Goal: Entertainment & Leisure: Consume media (video, audio)

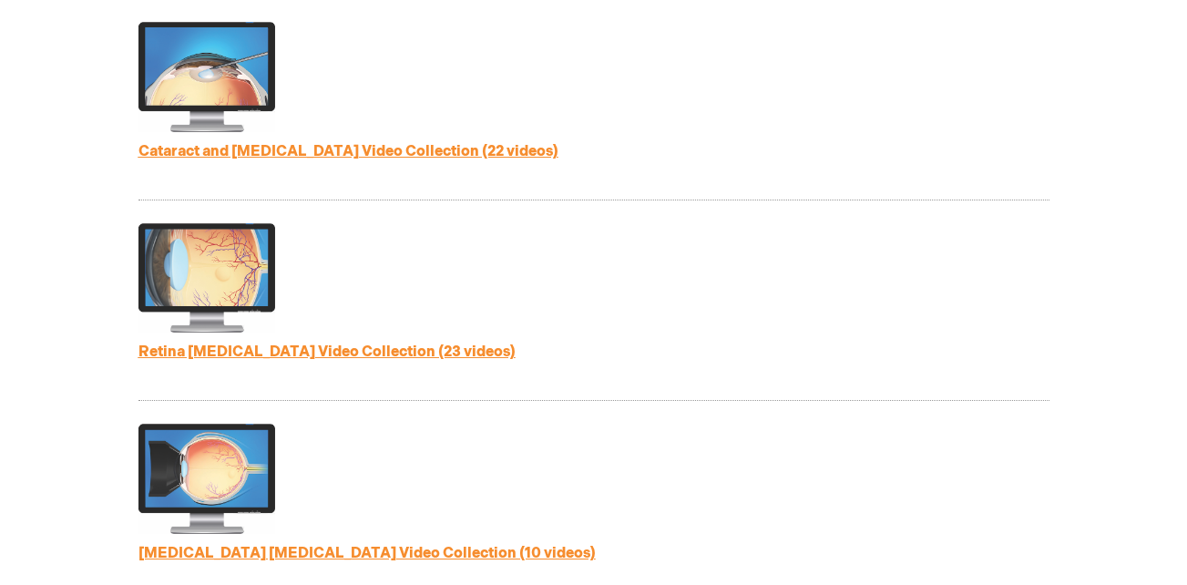
scroll to position [911, 0]
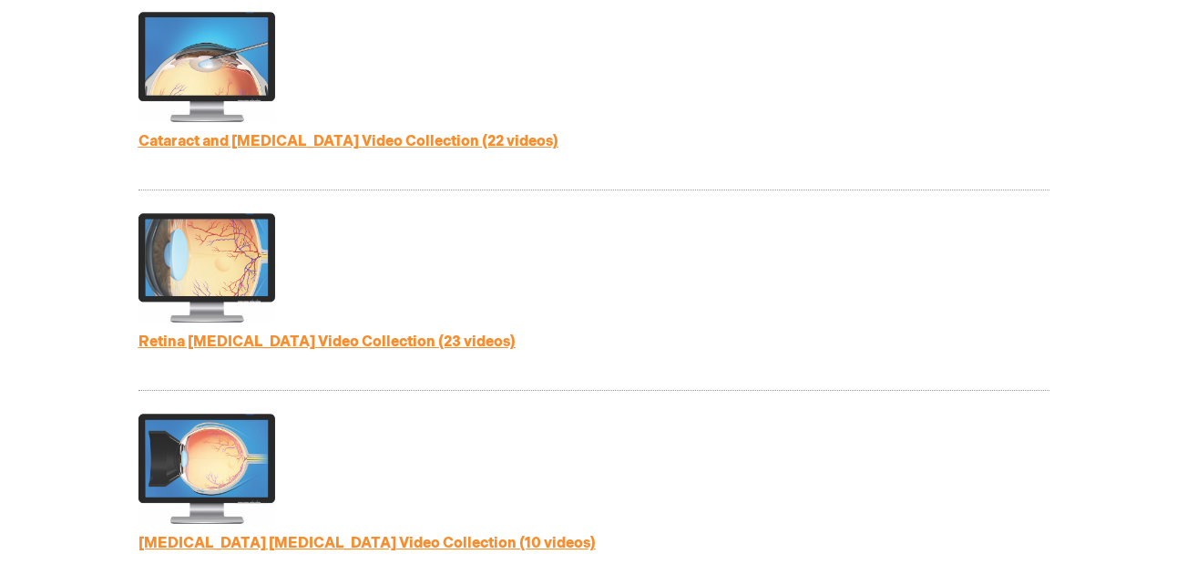
click at [253, 347] on link "Retina [MEDICAL_DATA] Video Collection (23 videos)" at bounding box center [326, 341] width 377 height 17
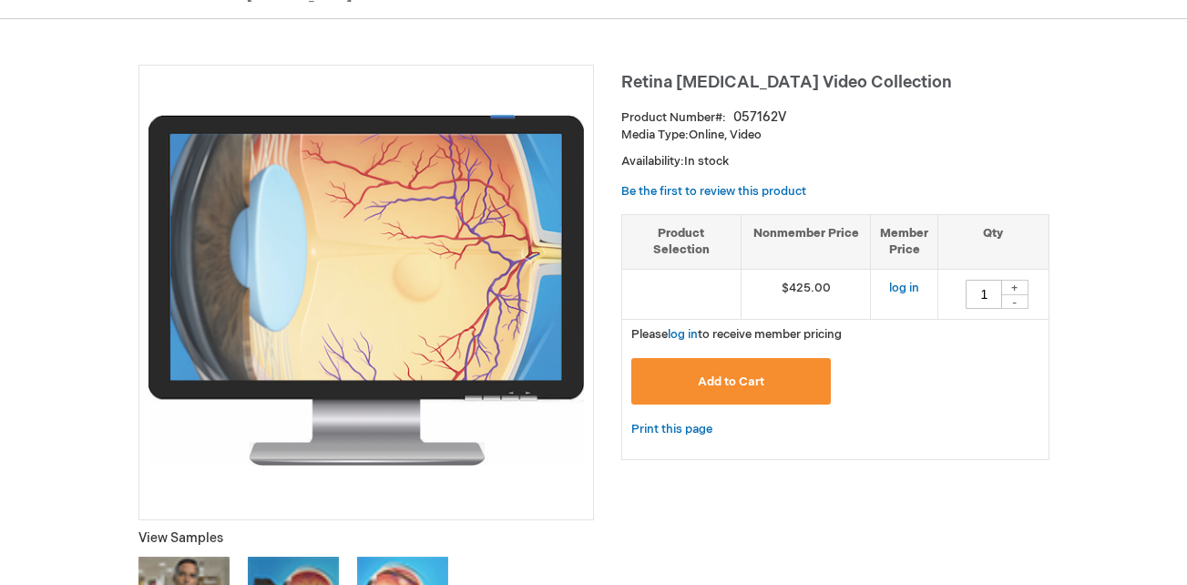
scroll to position [182, 0]
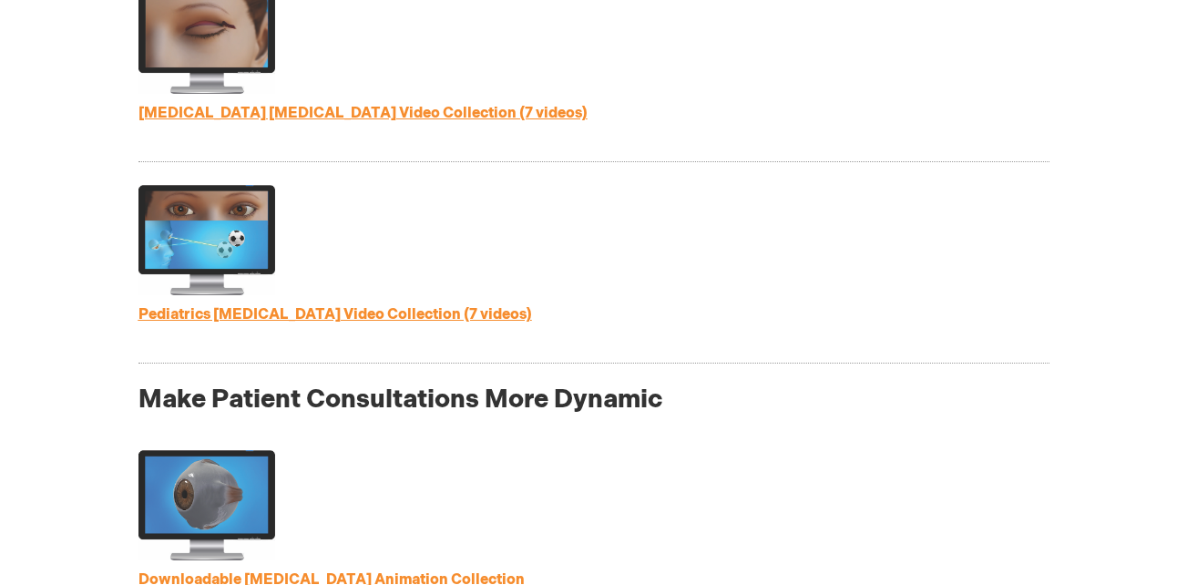
scroll to position [1577, 0]
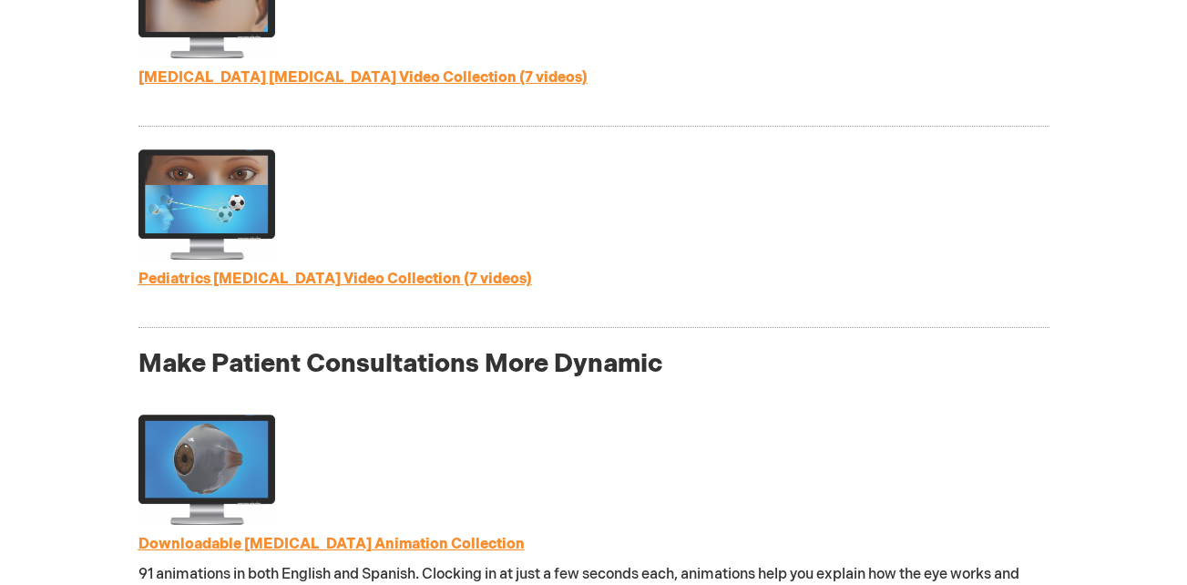
click at [342, 276] on link "Pediatrics [MEDICAL_DATA] Video Collection (7 videos)" at bounding box center [334, 278] width 393 height 17
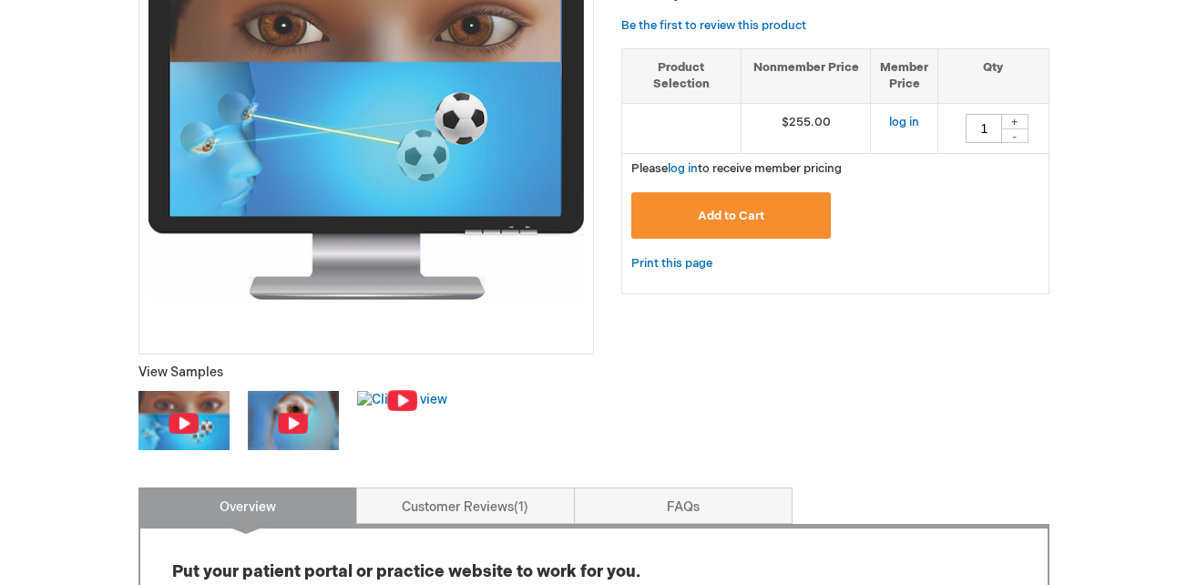
scroll to position [364, 0]
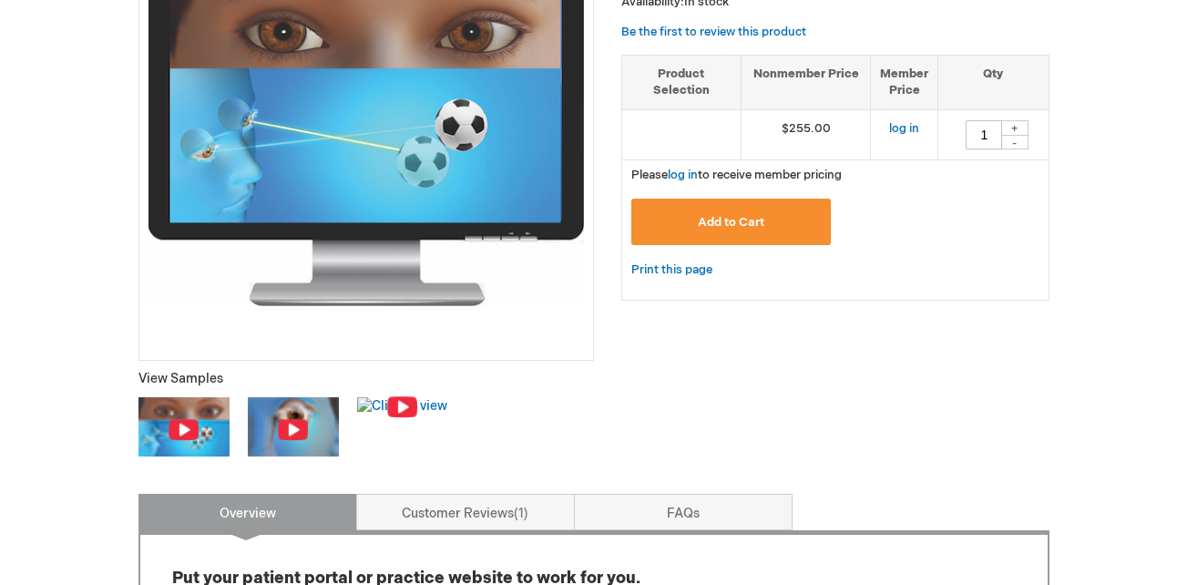
click at [181, 429] on img at bounding box center [184, 429] width 32 height 23
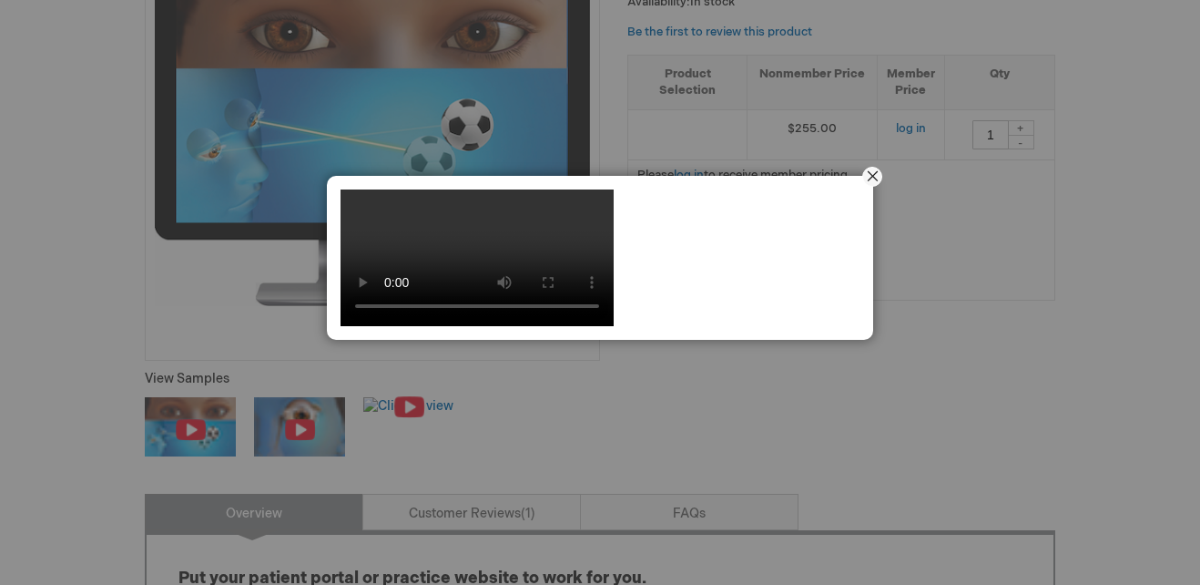
click at [869, 179] on button "Close" at bounding box center [872, 176] width 56 height 56
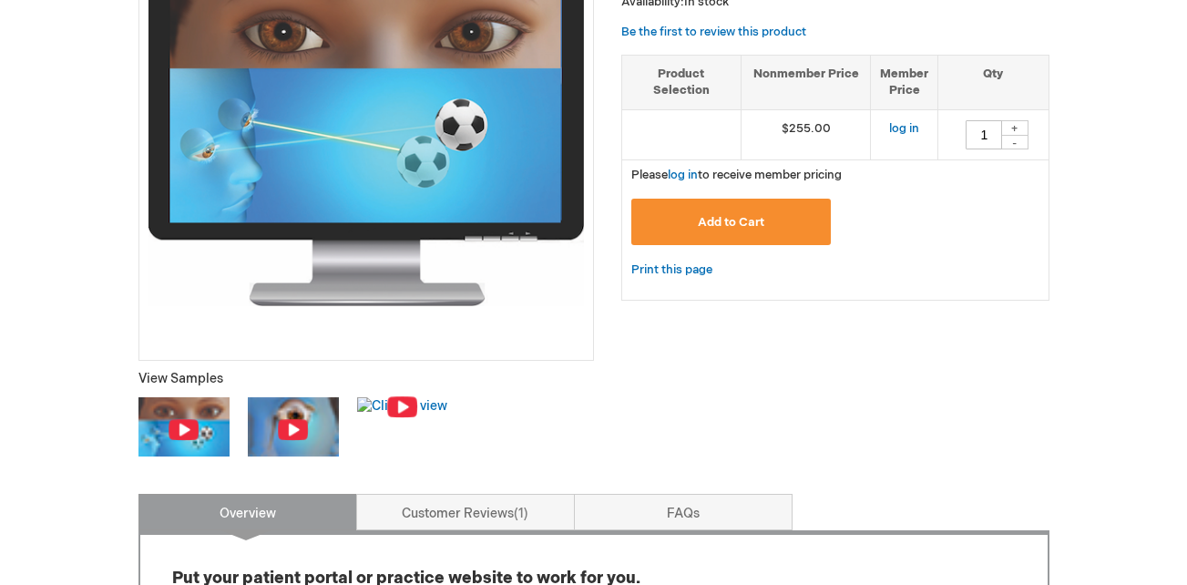
click at [290, 425] on img at bounding box center [293, 429] width 32 height 23
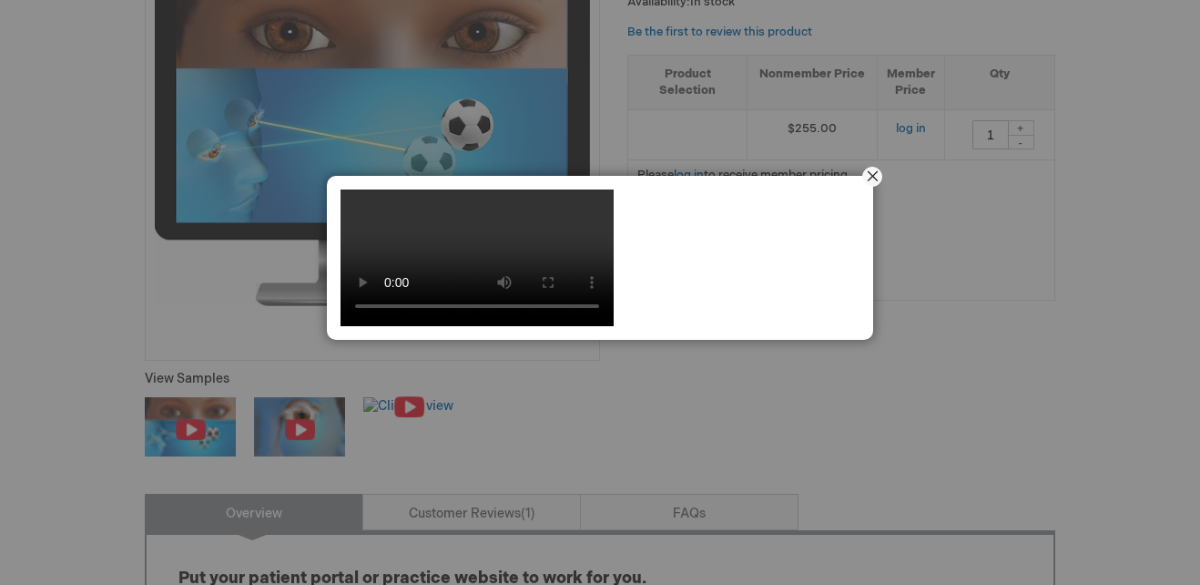
click at [865, 177] on button "Close" at bounding box center [872, 176] width 56 height 56
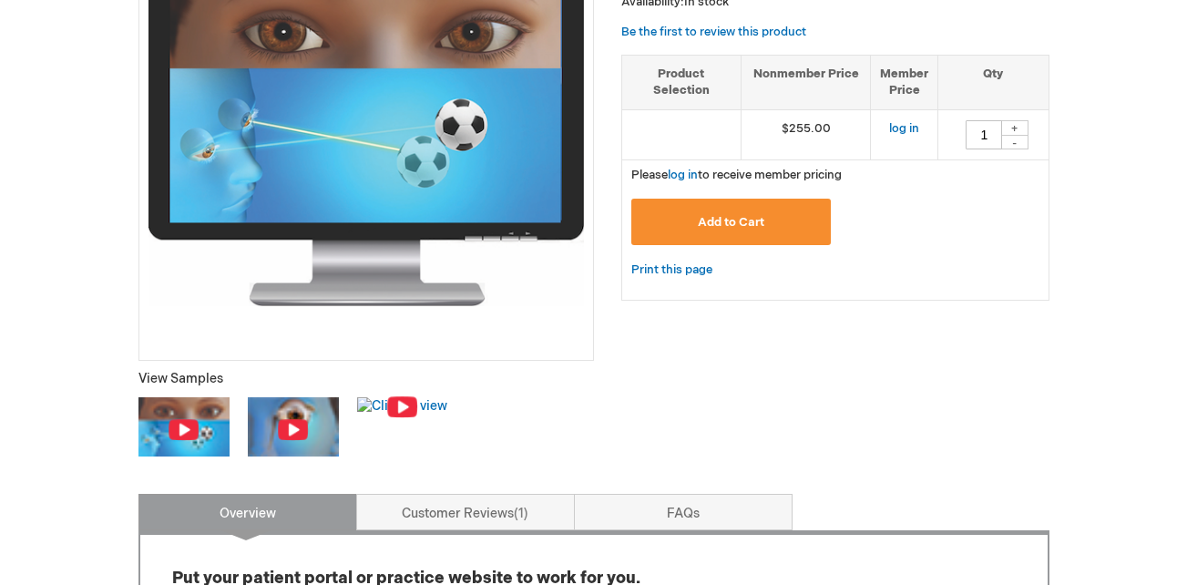
click at [180, 420] on img at bounding box center [184, 429] width 32 height 23
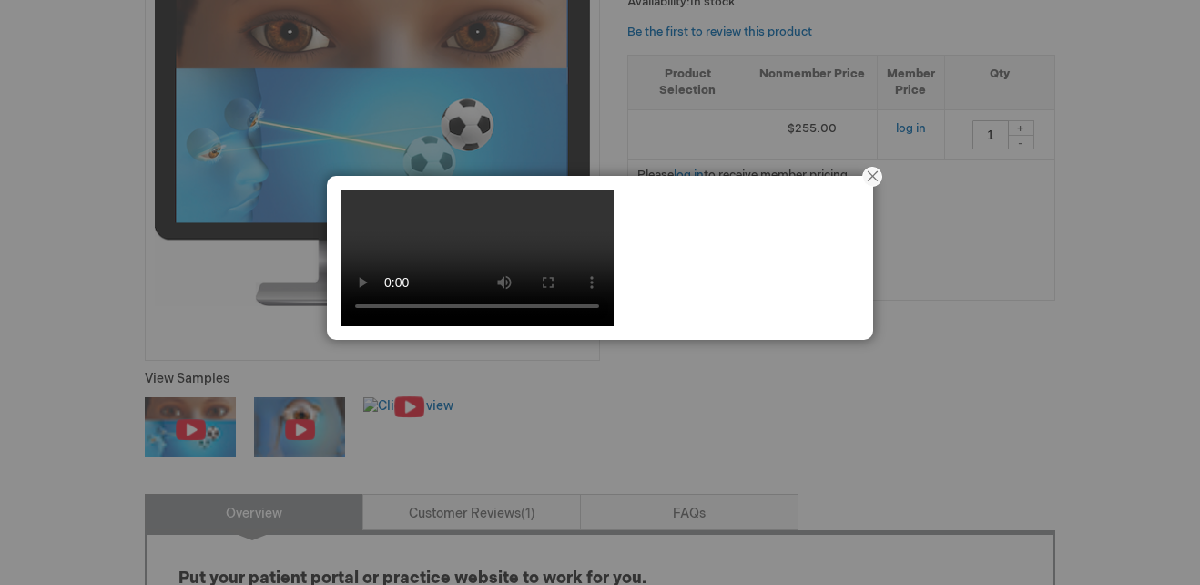
click at [1143, 280] on div at bounding box center [600, 292] width 1200 height 585
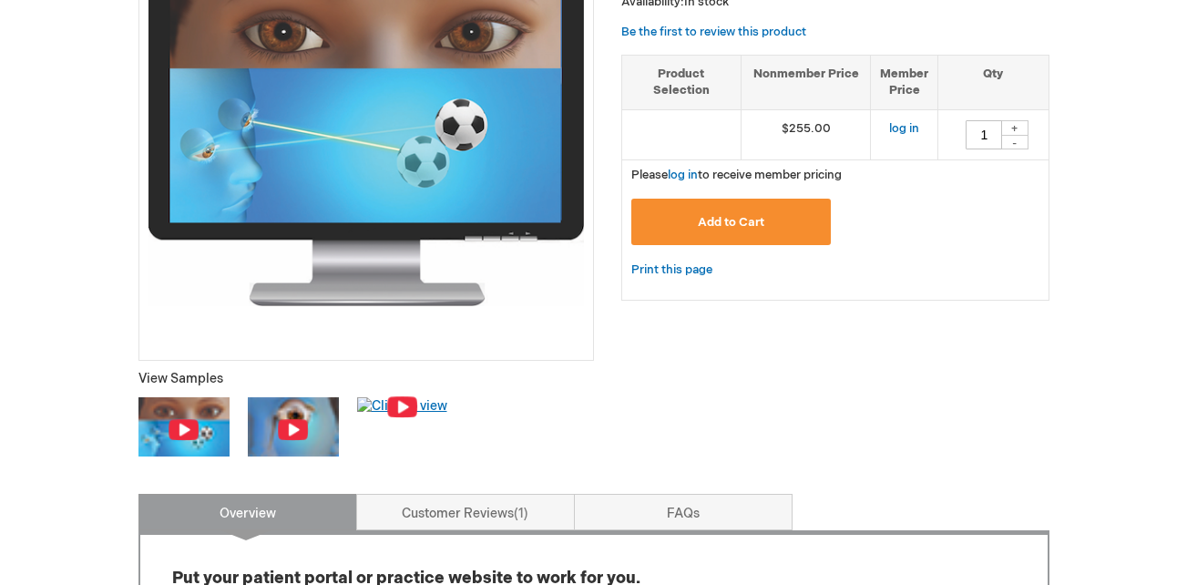
click at [401, 403] on img at bounding box center [402, 406] width 32 height 23
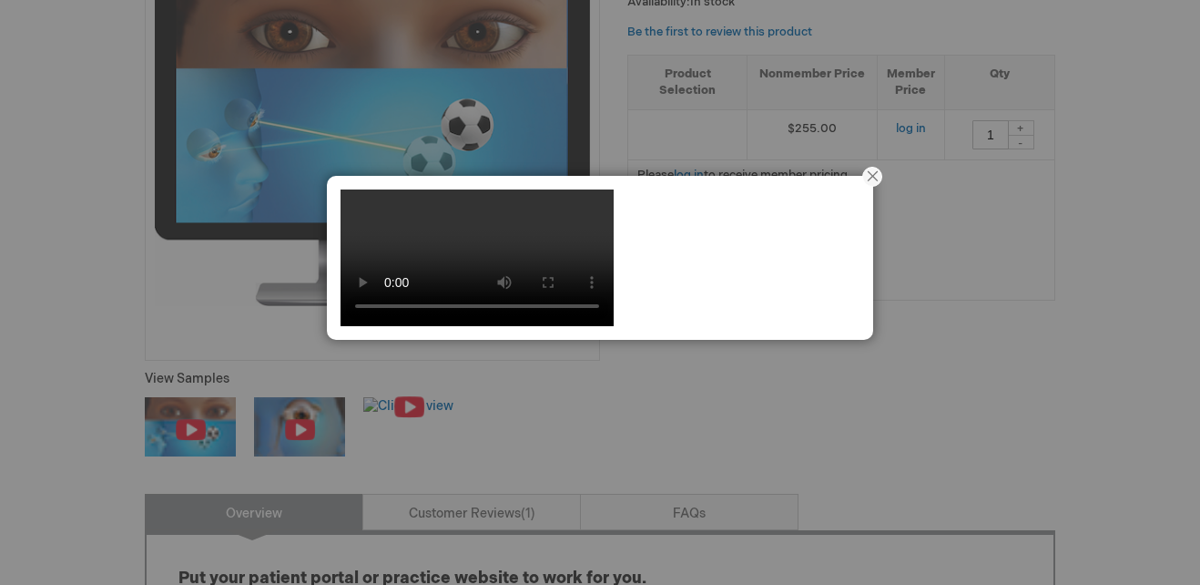
click at [1174, 72] on div at bounding box center [600, 292] width 1200 height 585
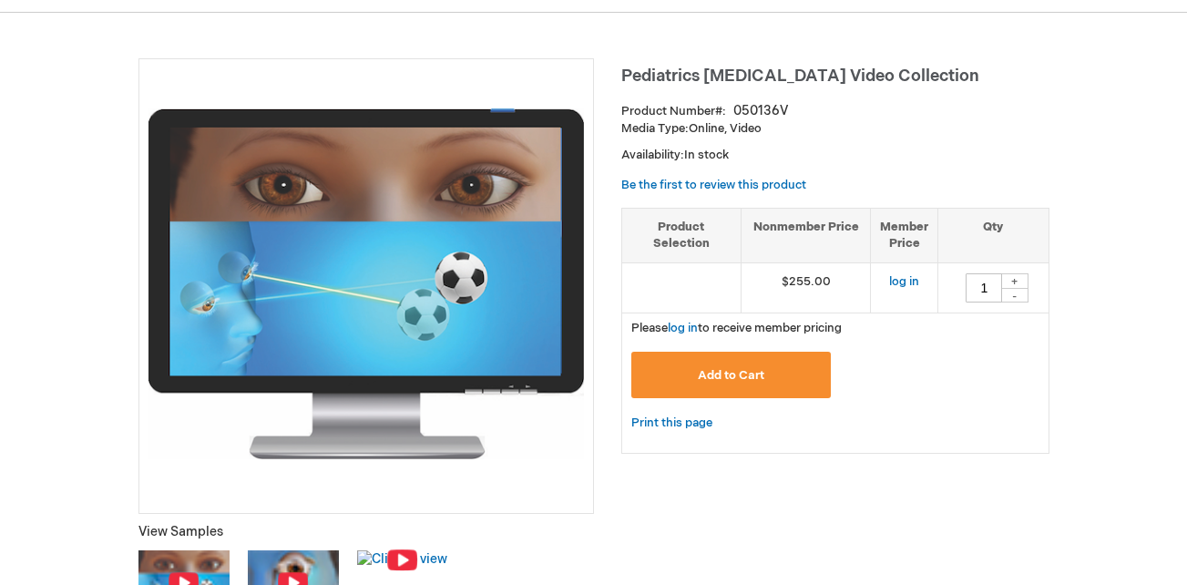
scroll to position [182, 0]
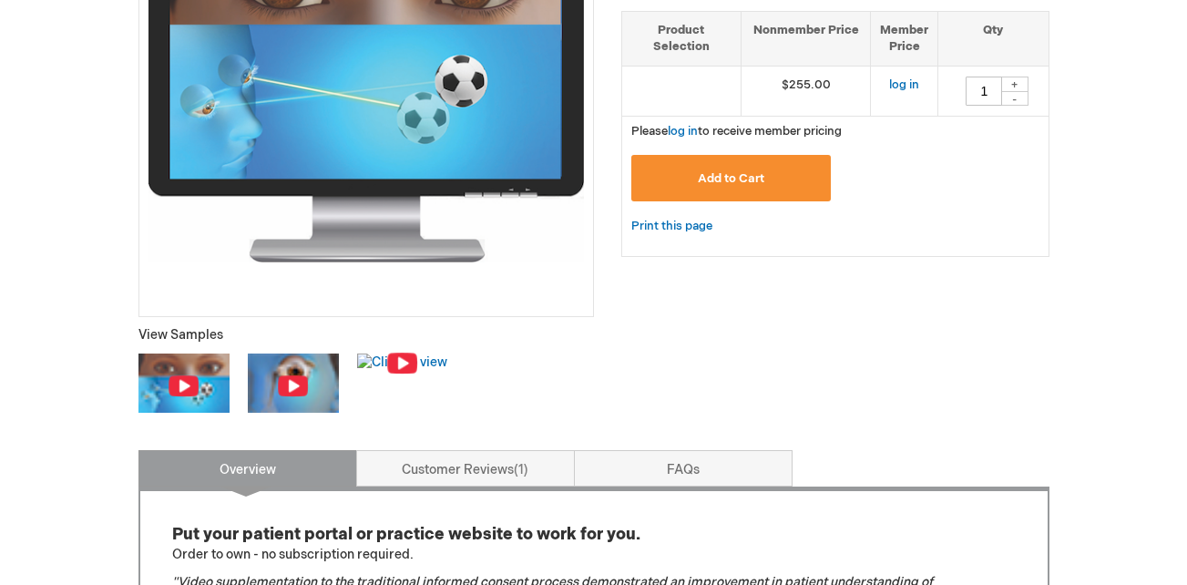
scroll to position [364, 0]
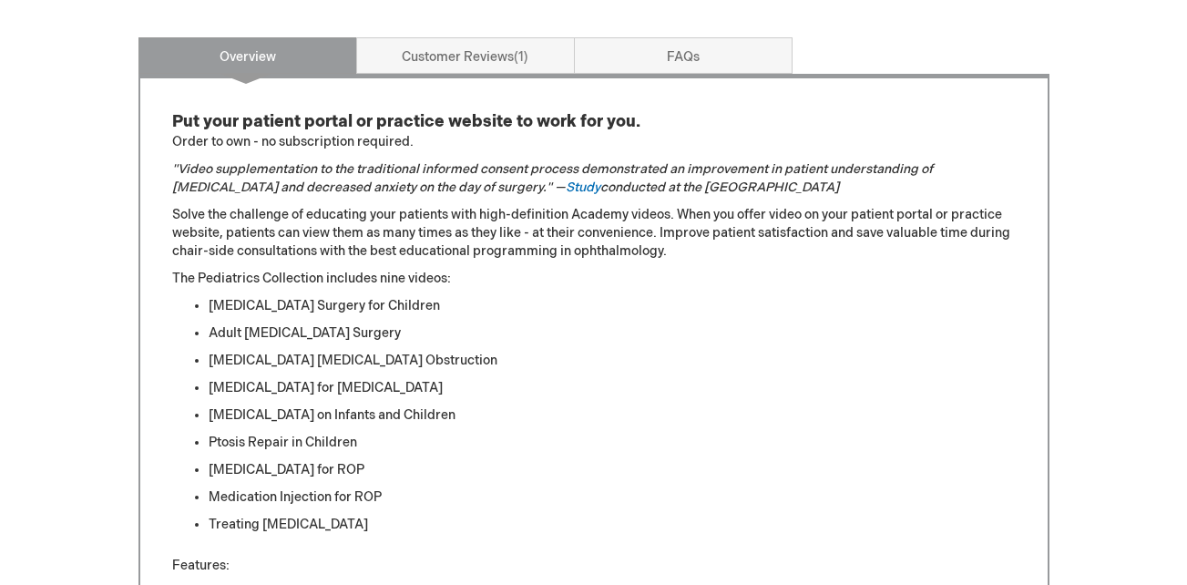
scroll to position [820, 0]
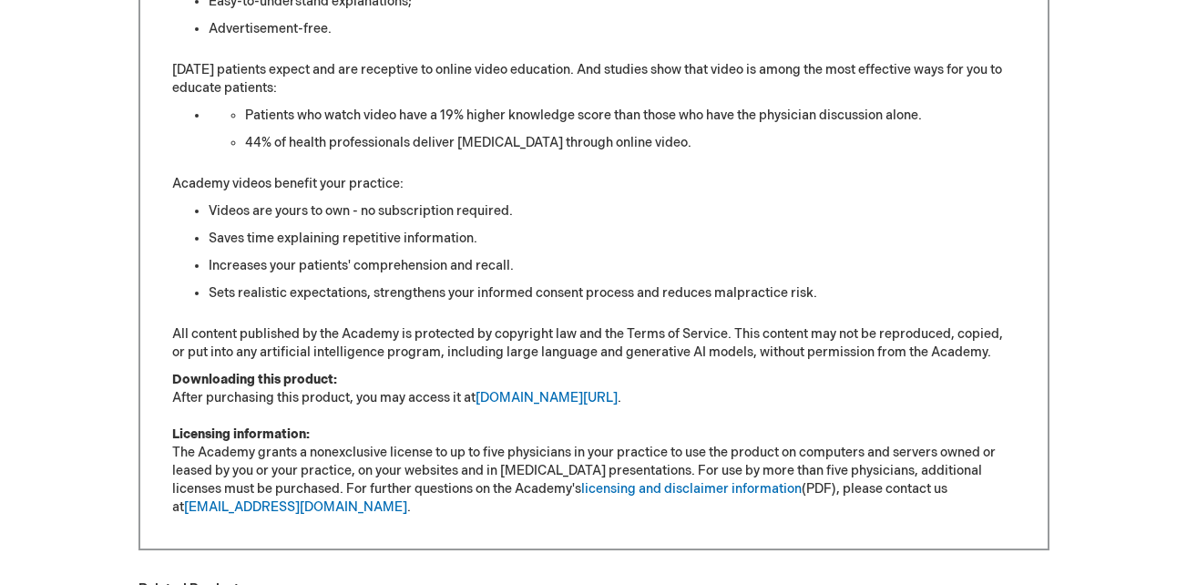
scroll to position [1457, 0]
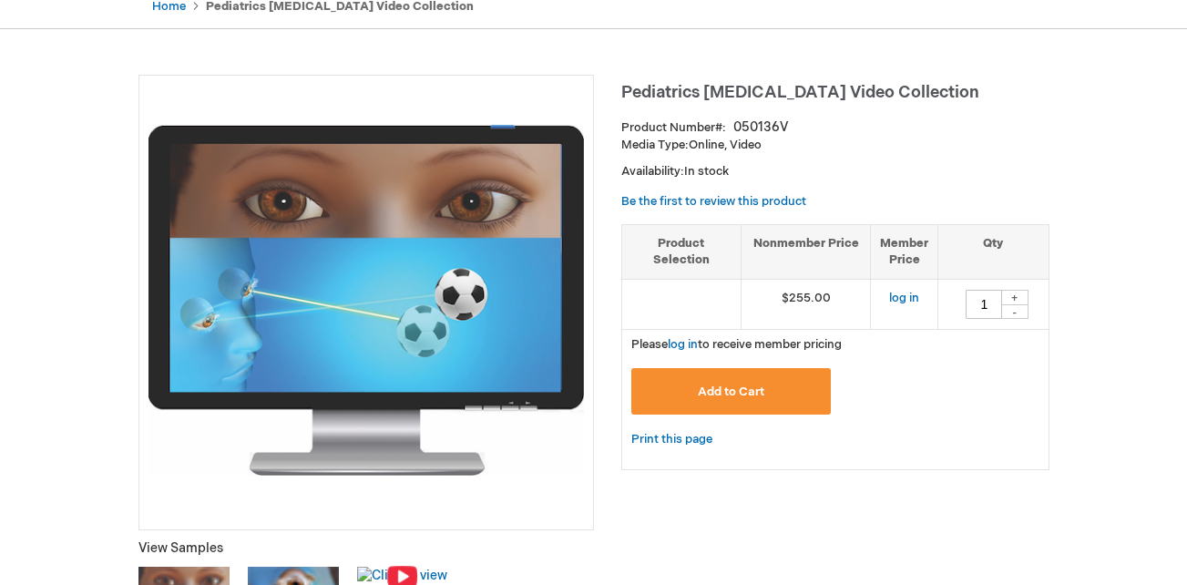
scroll to position [91, 0]
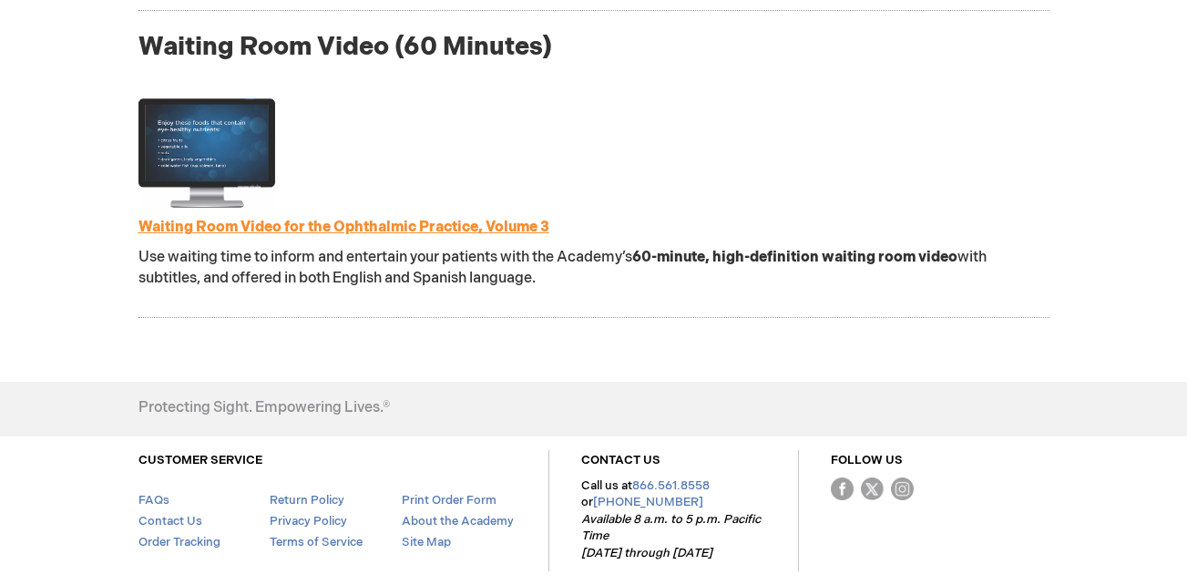
scroll to position [2215, 0]
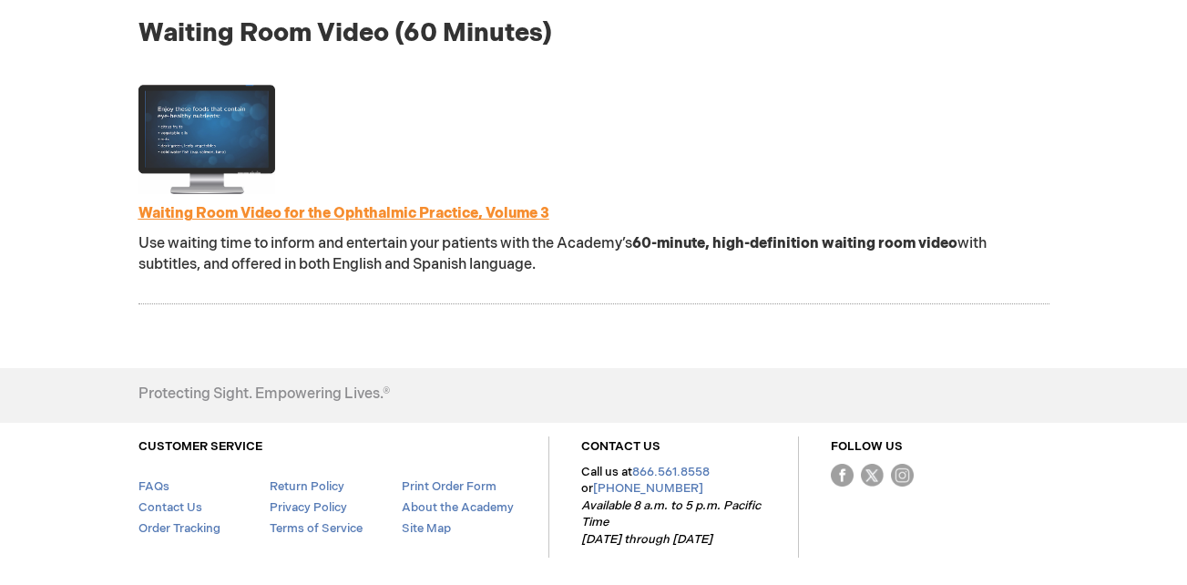
click at [394, 217] on link "Waiting Room Video for the Ophthalmic Practice, Volume 3" at bounding box center [343, 213] width 411 height 17
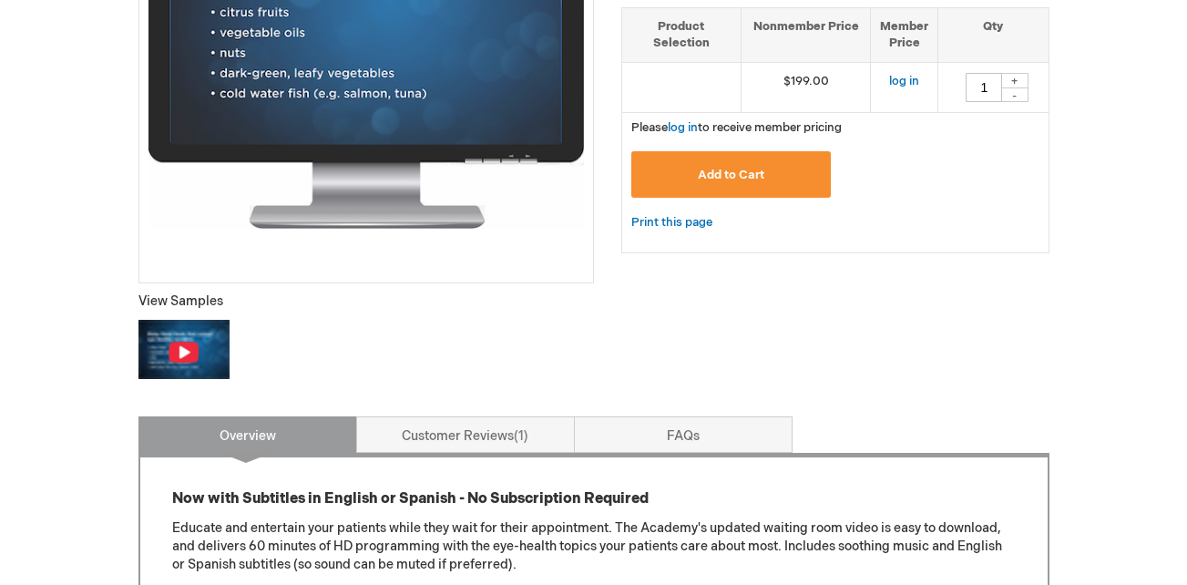
scroll to position [455, 0]
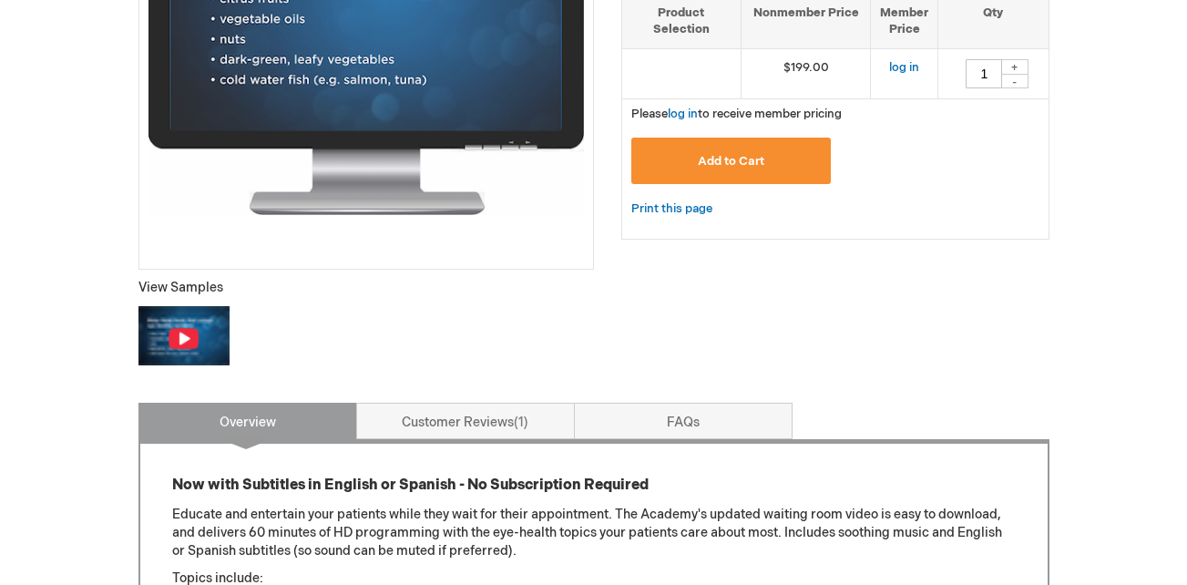
click at [187, 328] on img at bounding box center [184, 338] width 32 height 23
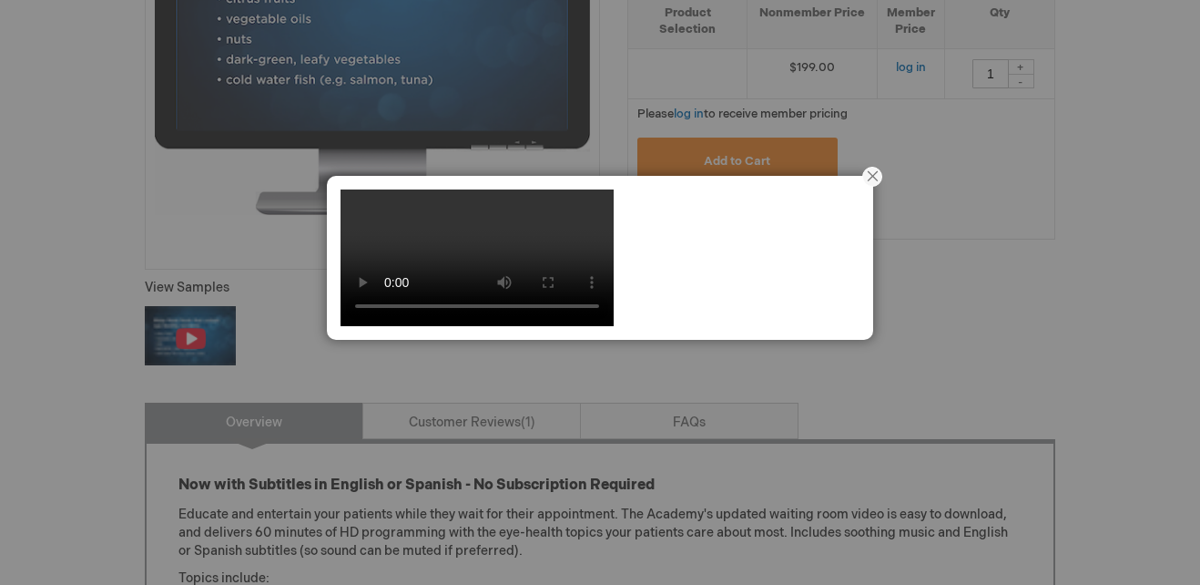
click at [691, 181] on div at bounding box center [600, 258] width 546 height 164
click at [866, 178] on button "Close" at bounding box center [872, 176] width 56 height 56
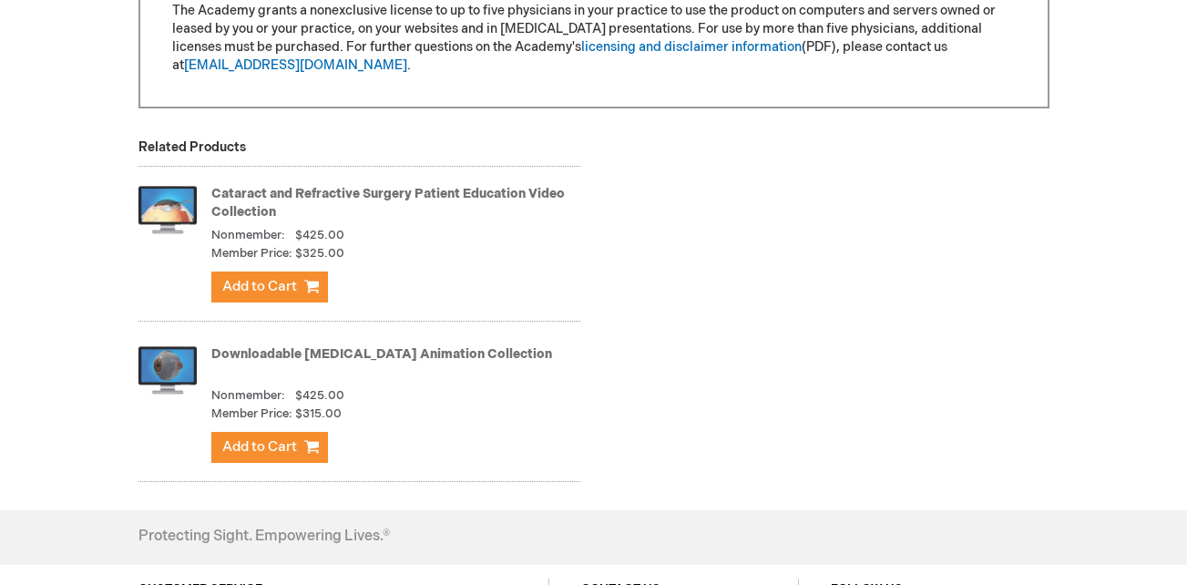
scroll to position [1639, 0]
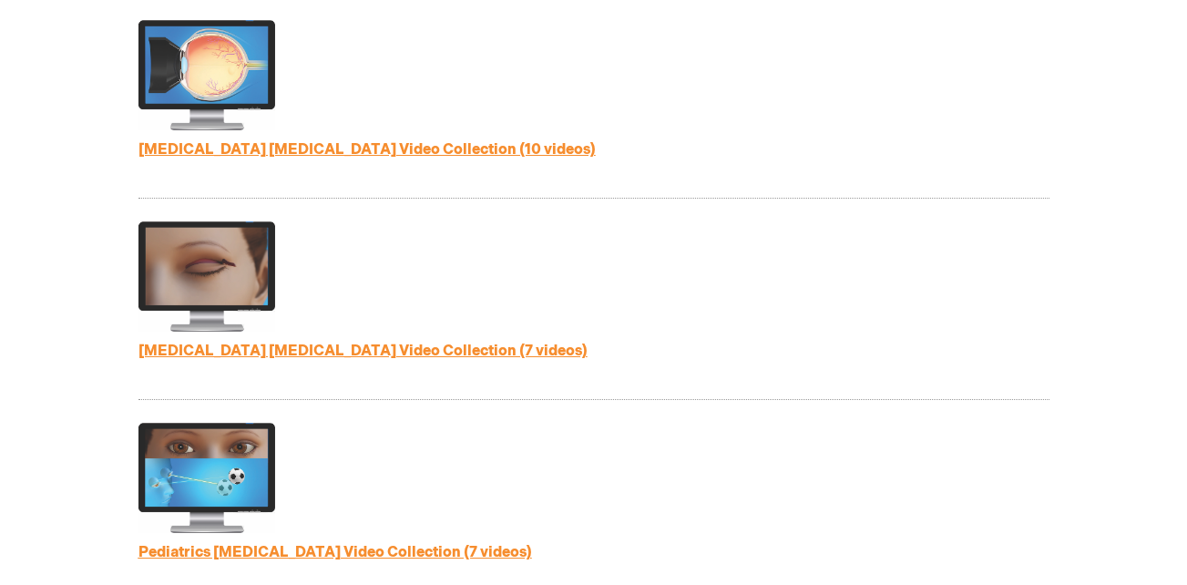
scroll to position [1285, 0]
